Goal: Navigation & Orientation: Find specific page/section

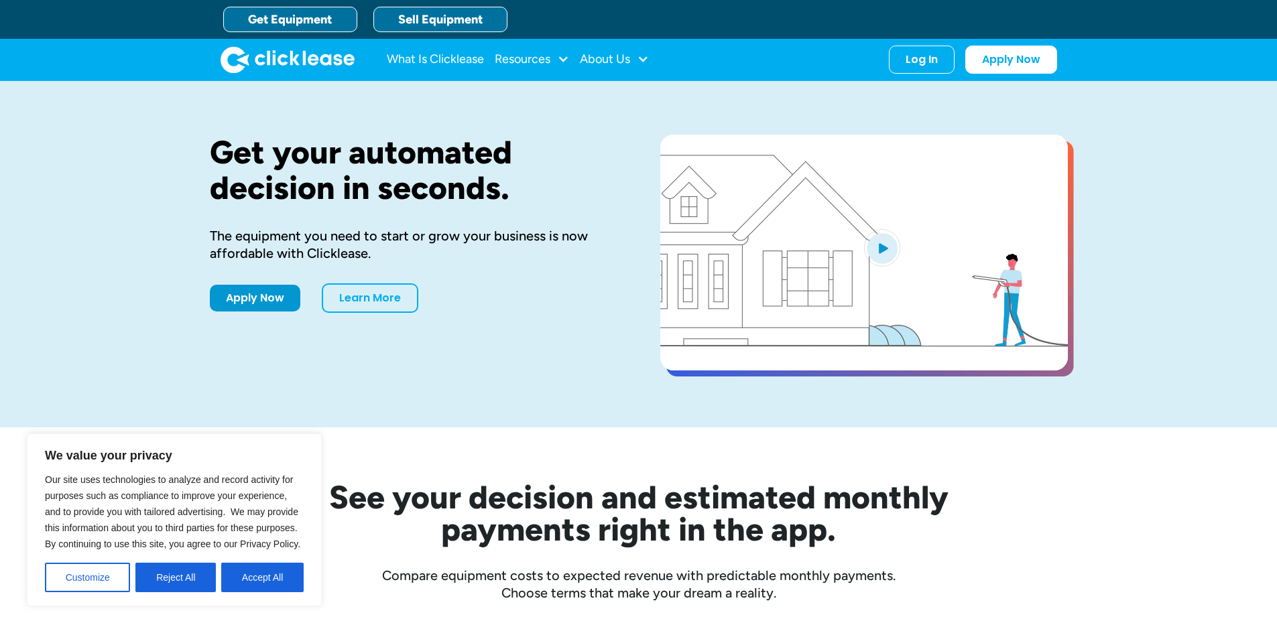
click at [472, 24] on link "Sell Equipment" at bounding box center [440, 19] width 134 height 25
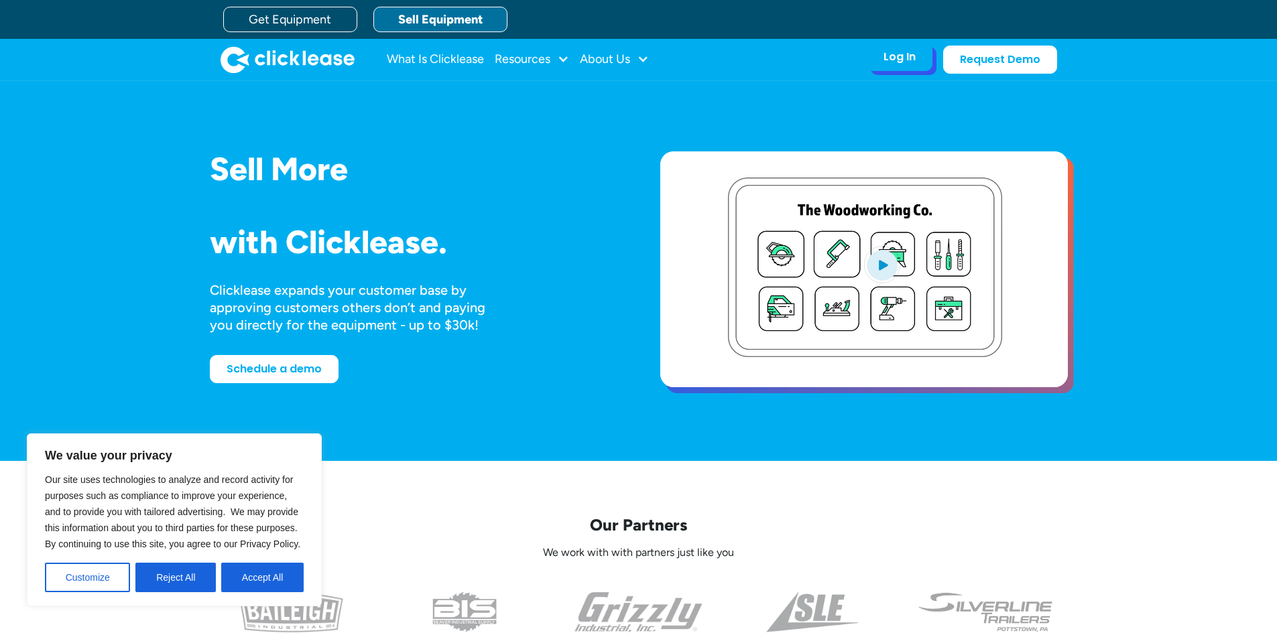
click at [917, 68] on div "Log In Account login I use Clicklease to get my equipment Partner Portal I offe…" at bounding box center [900, 57] width 66 height 28
click at [917, 67] on div "Log In Account login I use Clicklease to get my equipment Partner Portal I offe…" at bounding box center [900, 57] width 66 height 28
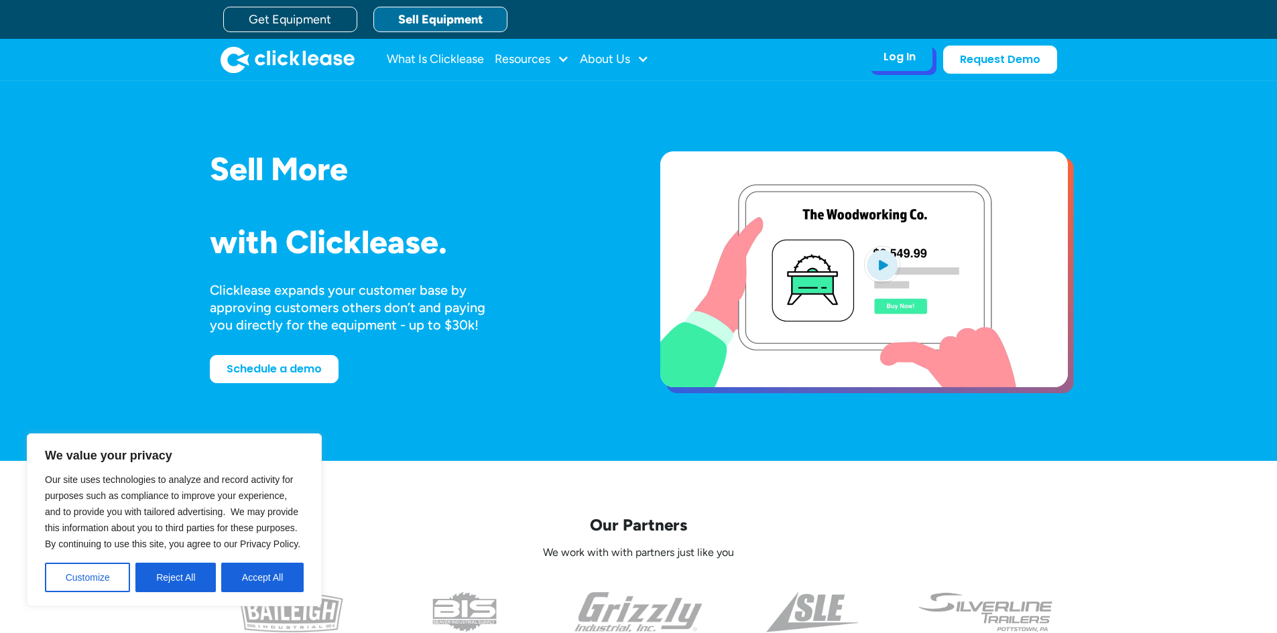
click at [893, 57] on div "Log In" at bounding box center [899, 56] width 32 height 13
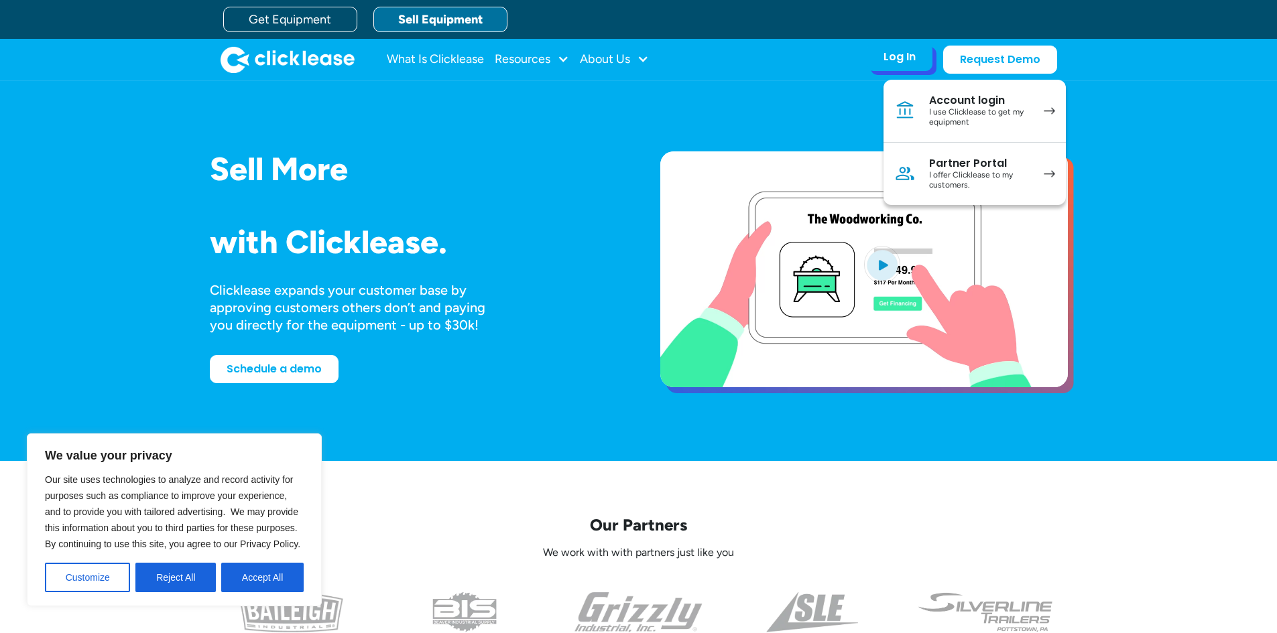
click at [982, 171] on div "I offer Clicklease to my customers." at bounding box center [979, 180] width 101 height 21
